Goal: Check status: Check status

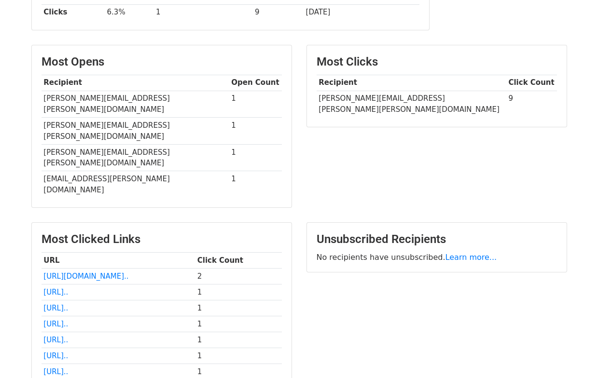
scroll to position [210, 0]
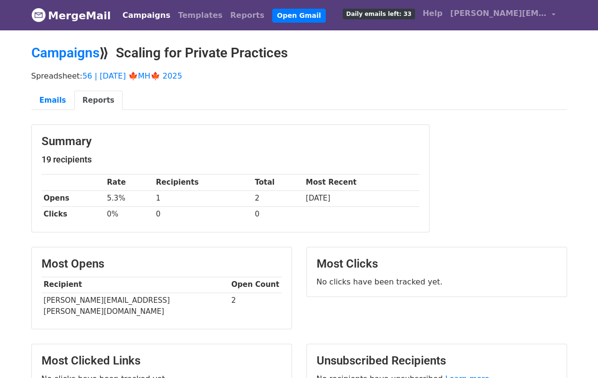
scroll to position [93, 0]
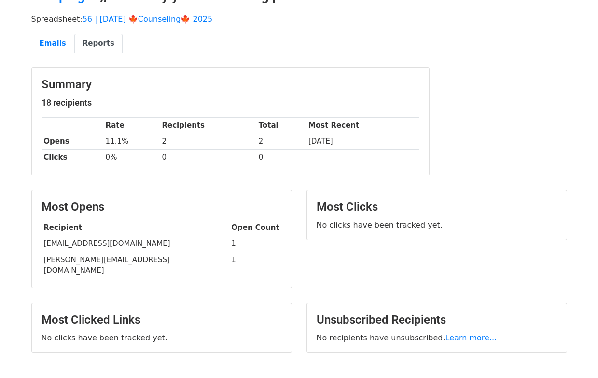
scroll to position [109, 0]
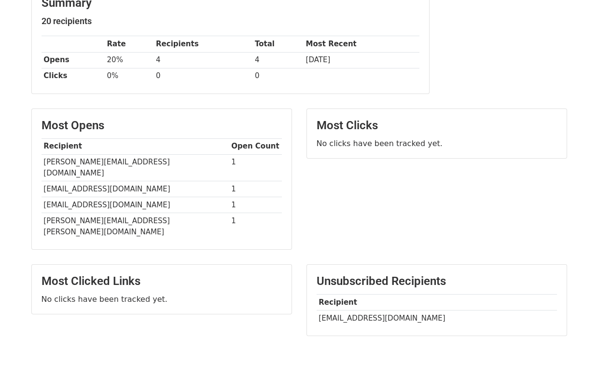
scroll to position [162, 0]
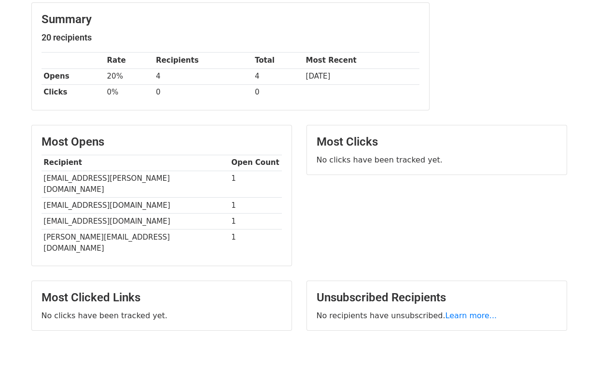
scroll to position [140, 0]
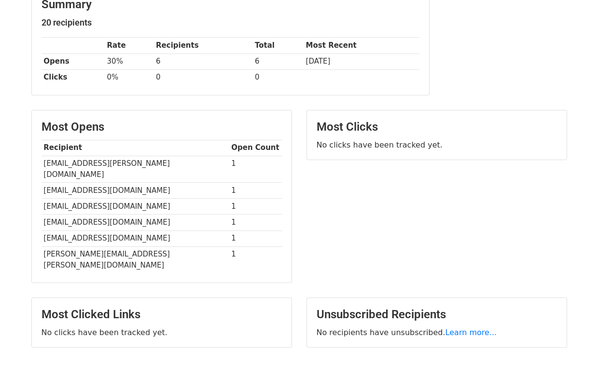
scroll to position [172, 0]
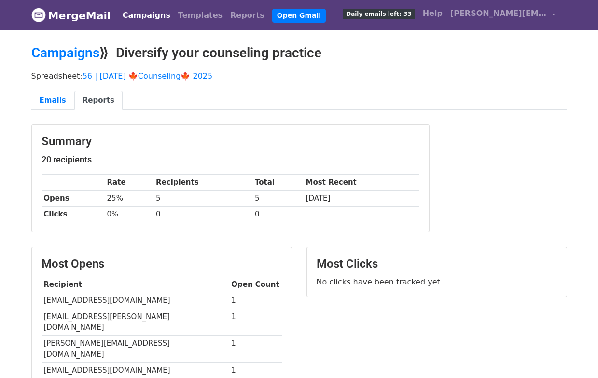
scroll to position [156, 0]
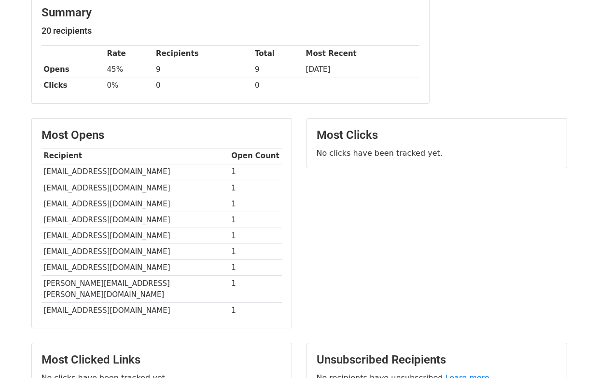
scroll to position [220, 0]
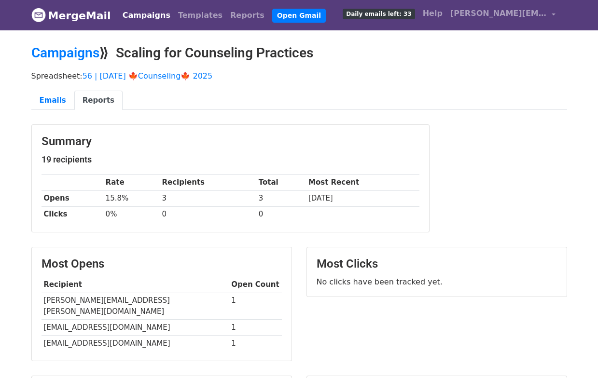
scroll to position [124, 0]
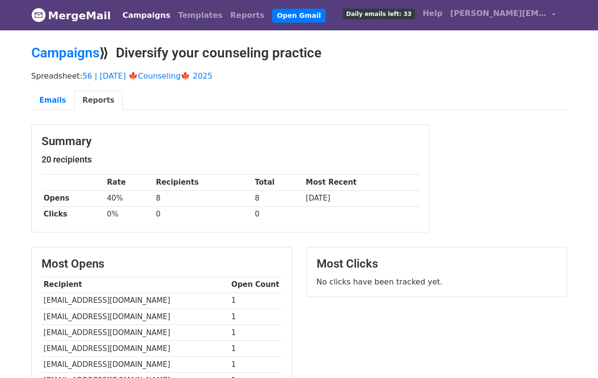
scroll to position [204, 0]
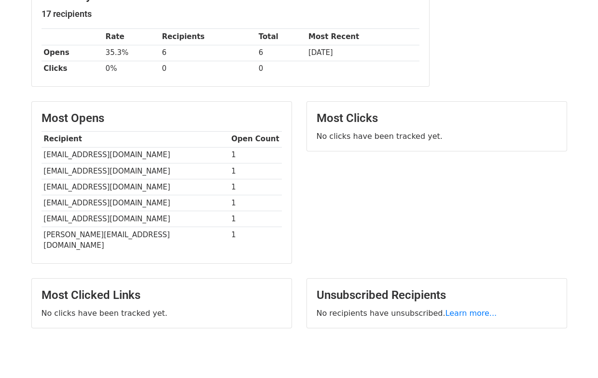
scroll to position [172, 0]
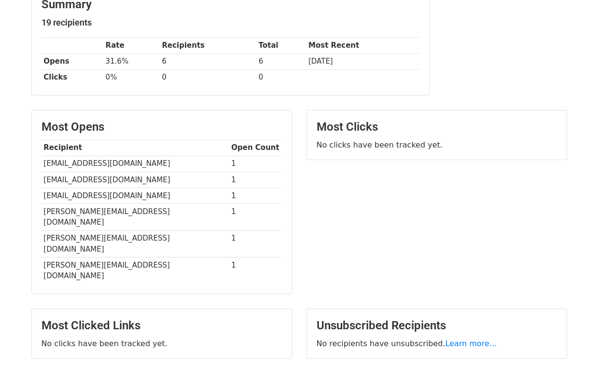
scroll to position [172, 0]
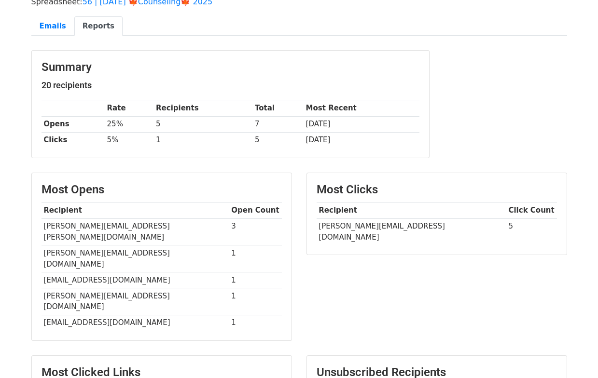
scroll to position [226, 0]
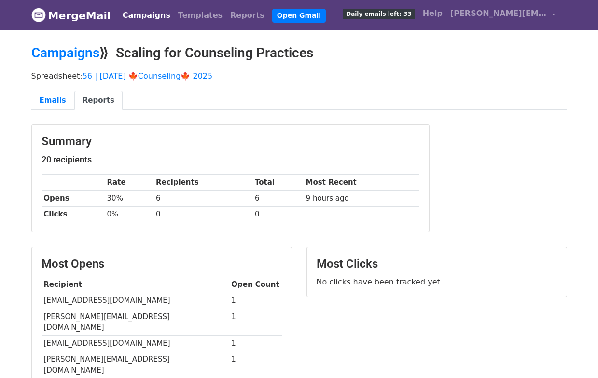
scroll to position [172, 0]
